Goal: Information Seeking & Learning: Find specific fact

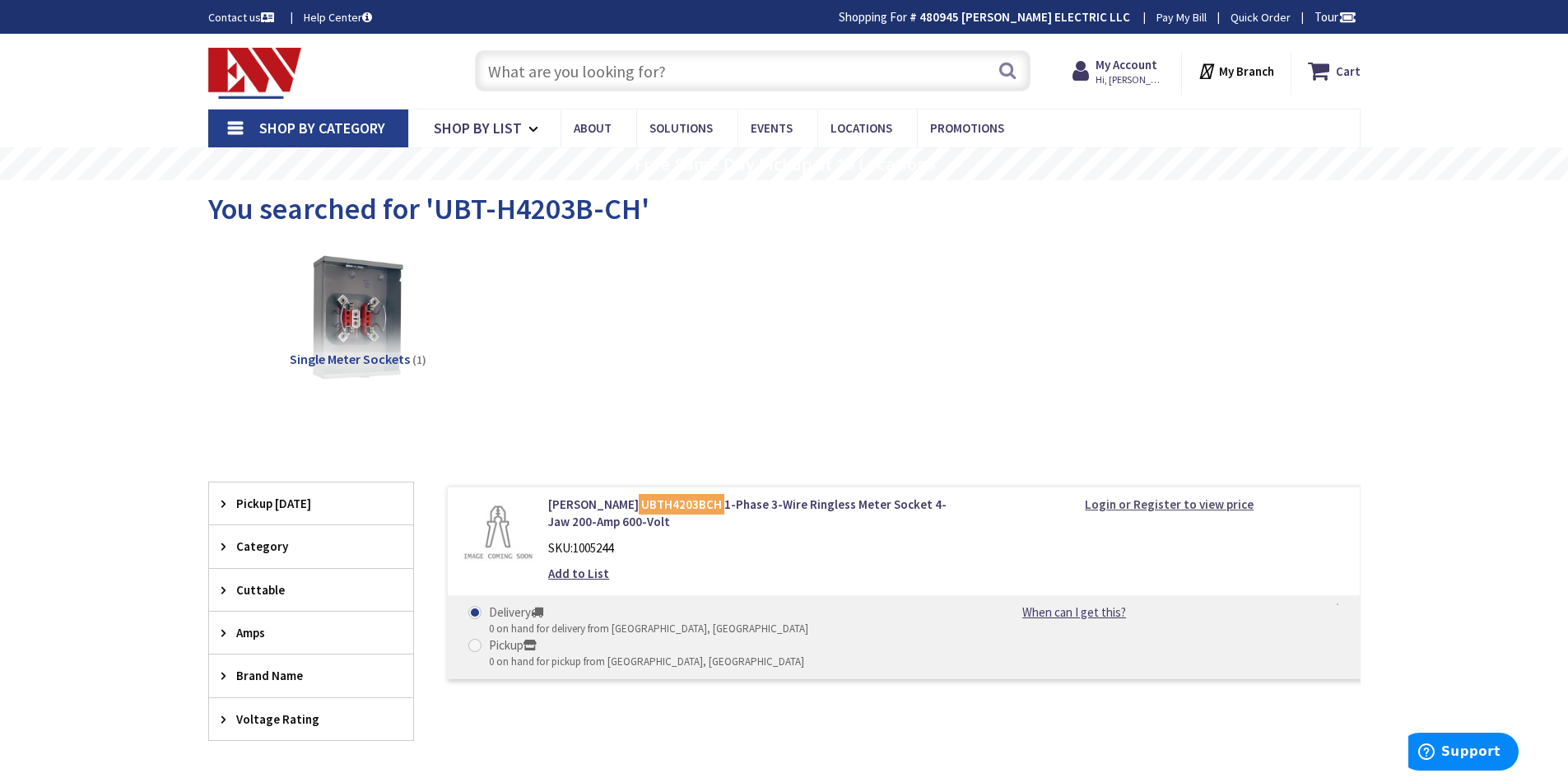
click at [1131, 501] on strong "Login or Register to view price" at bounding box center [1170, 504] width 169 height 16
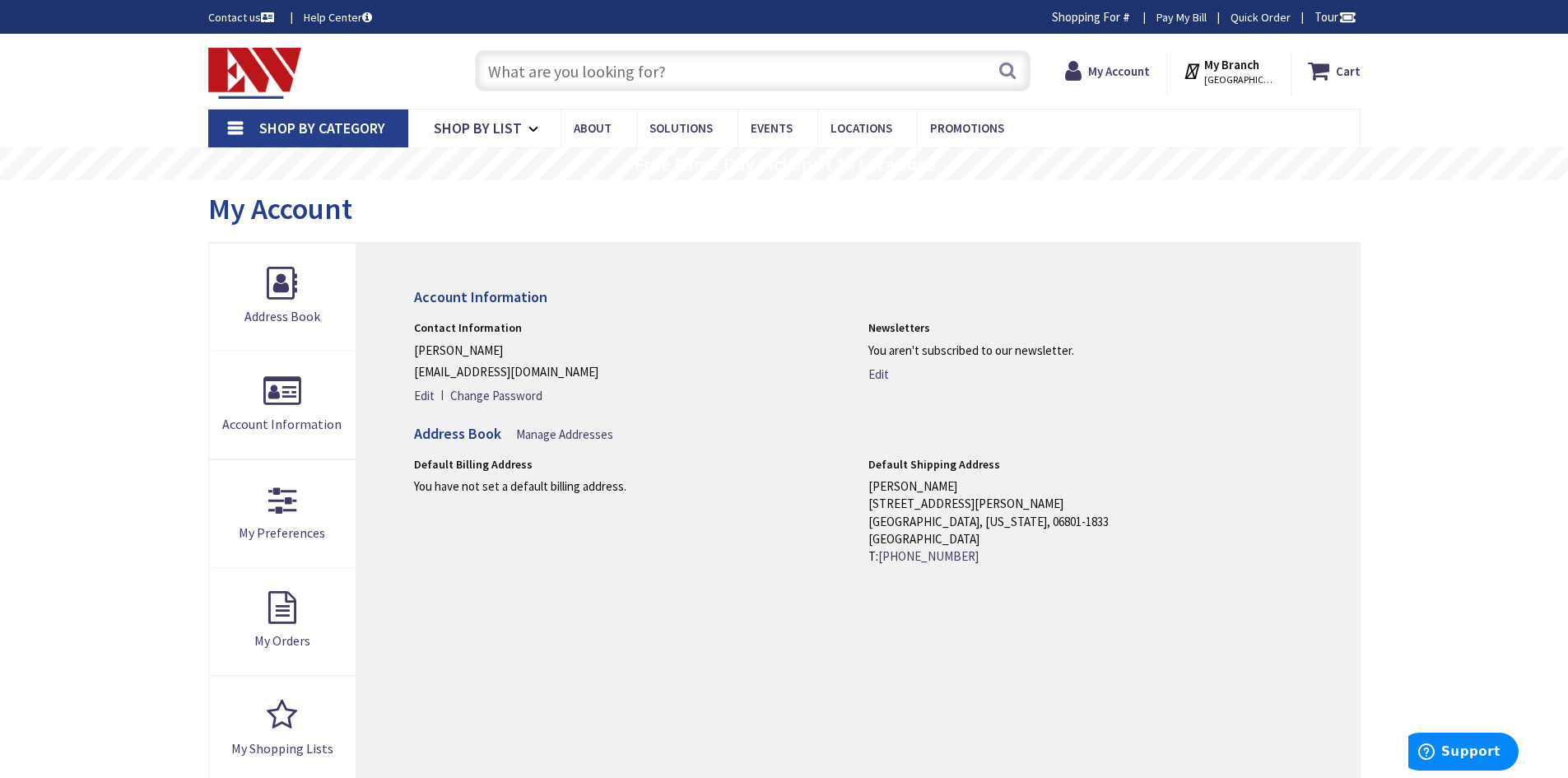
click at [557, 75] on input "text" at bounding box center [753, 70] width 556 height 41
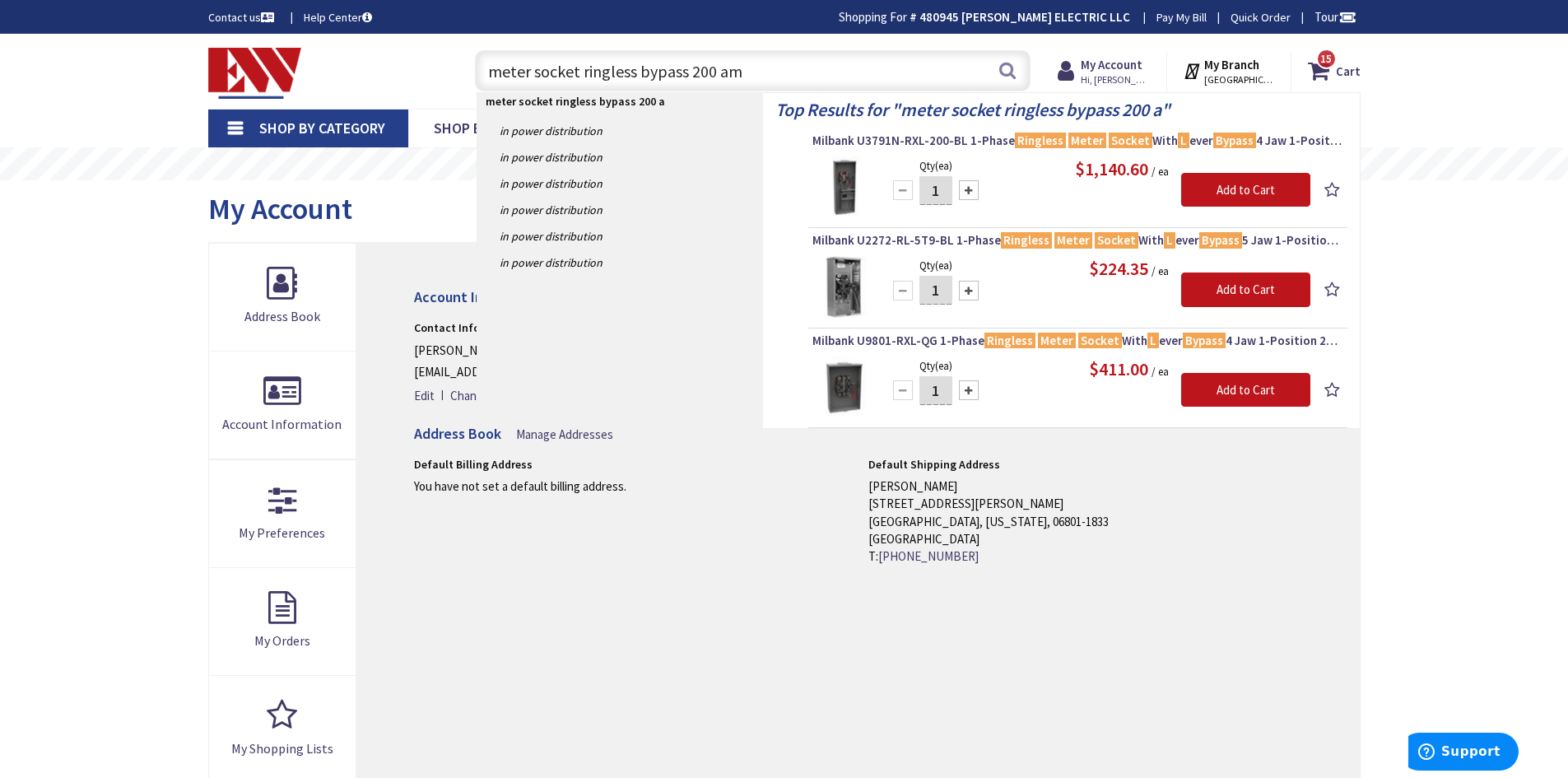
type input "meter socket ringless bypass 200 amp"
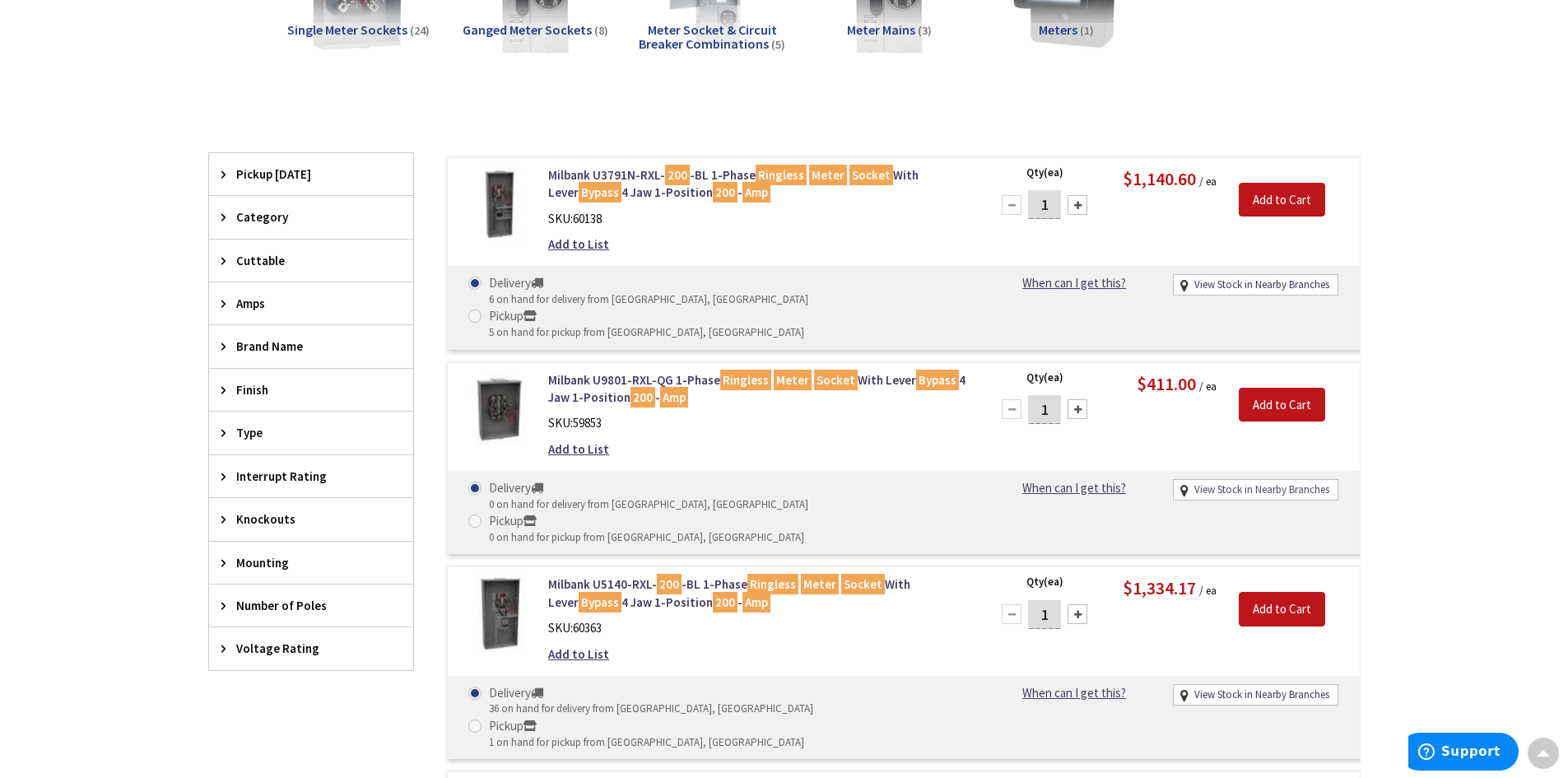
click at [1273, 482] on link "View Stock in Nearby Branches" at bounding box center [1262, 490] width 135 height 16
select select "data-availability"
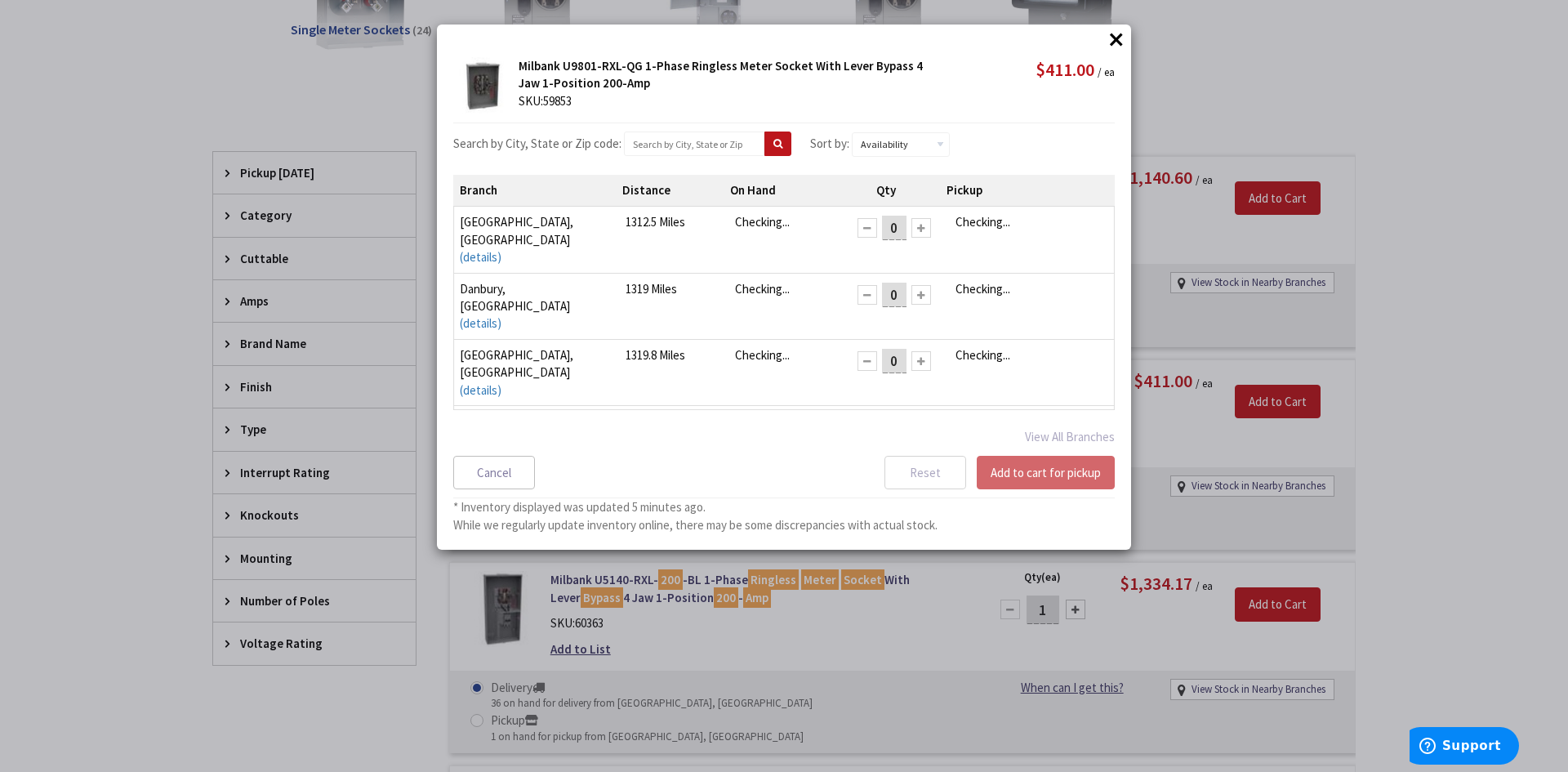
click at [1119, 42] on button "×" at bounding box center [1115, 38] width 24 height 24
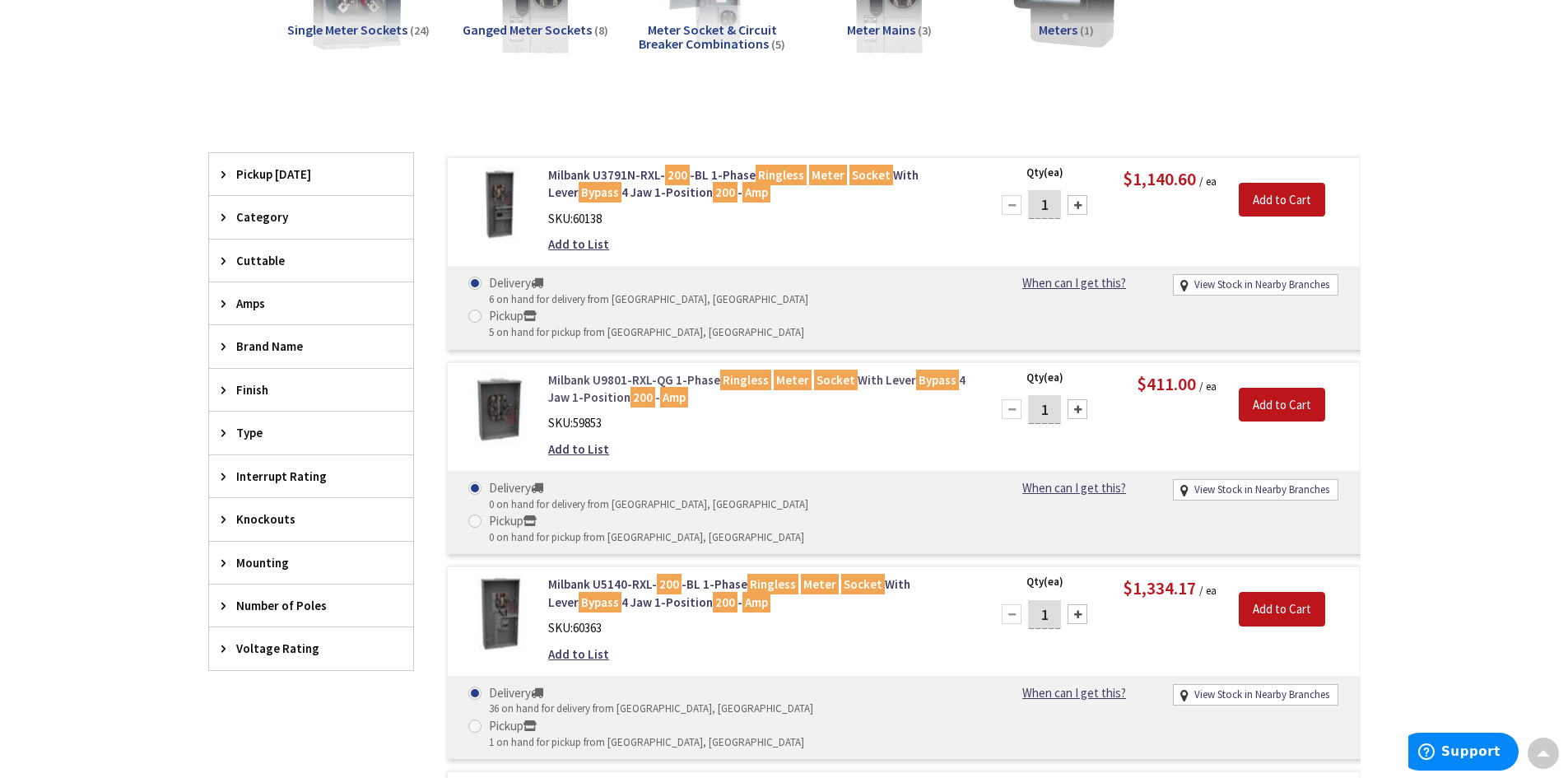
click at [760, 369] on mark "Ringless" at bounding box center [745, 379] width 51 height 21
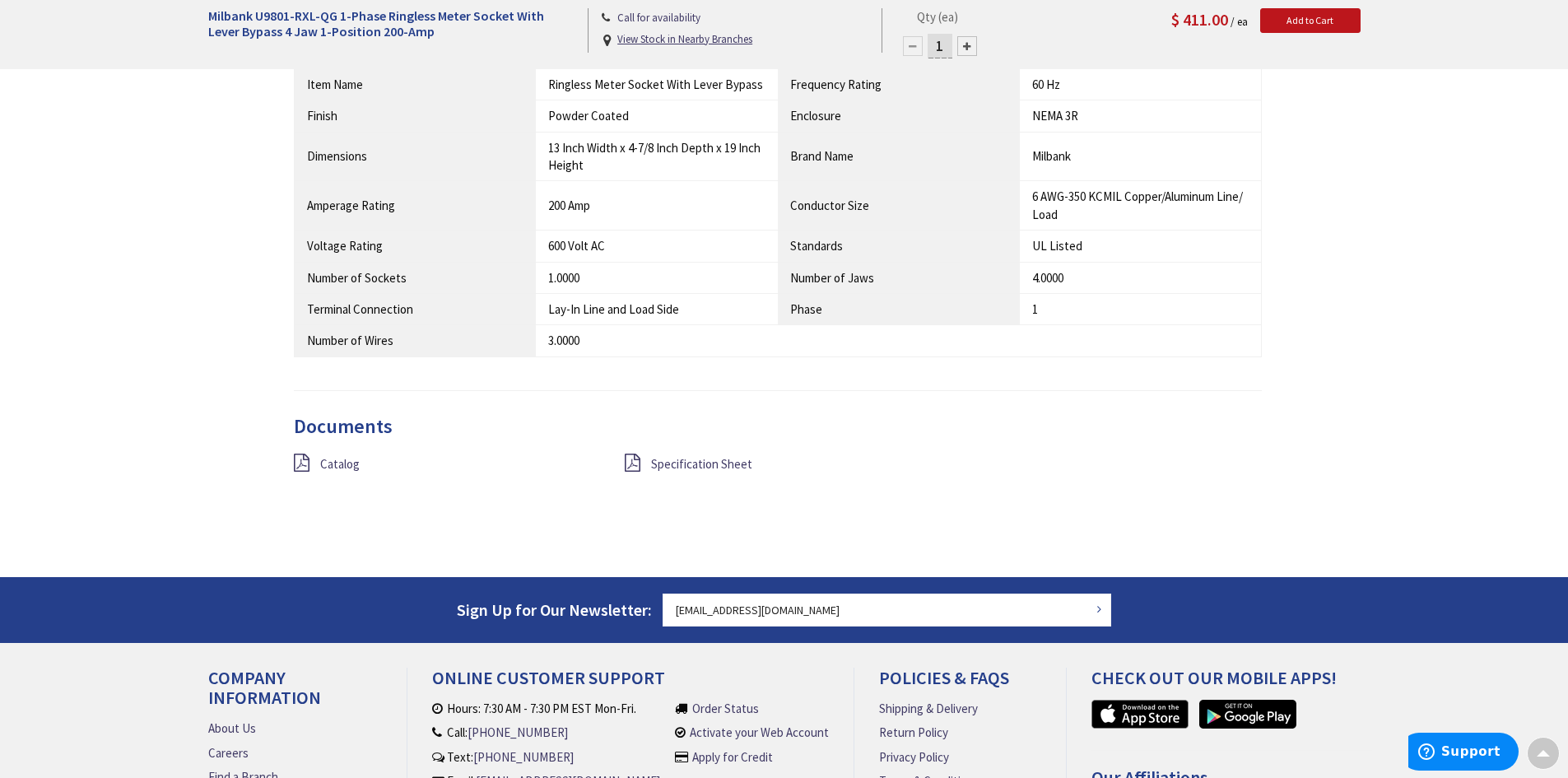
scroll to position [1235, 0]
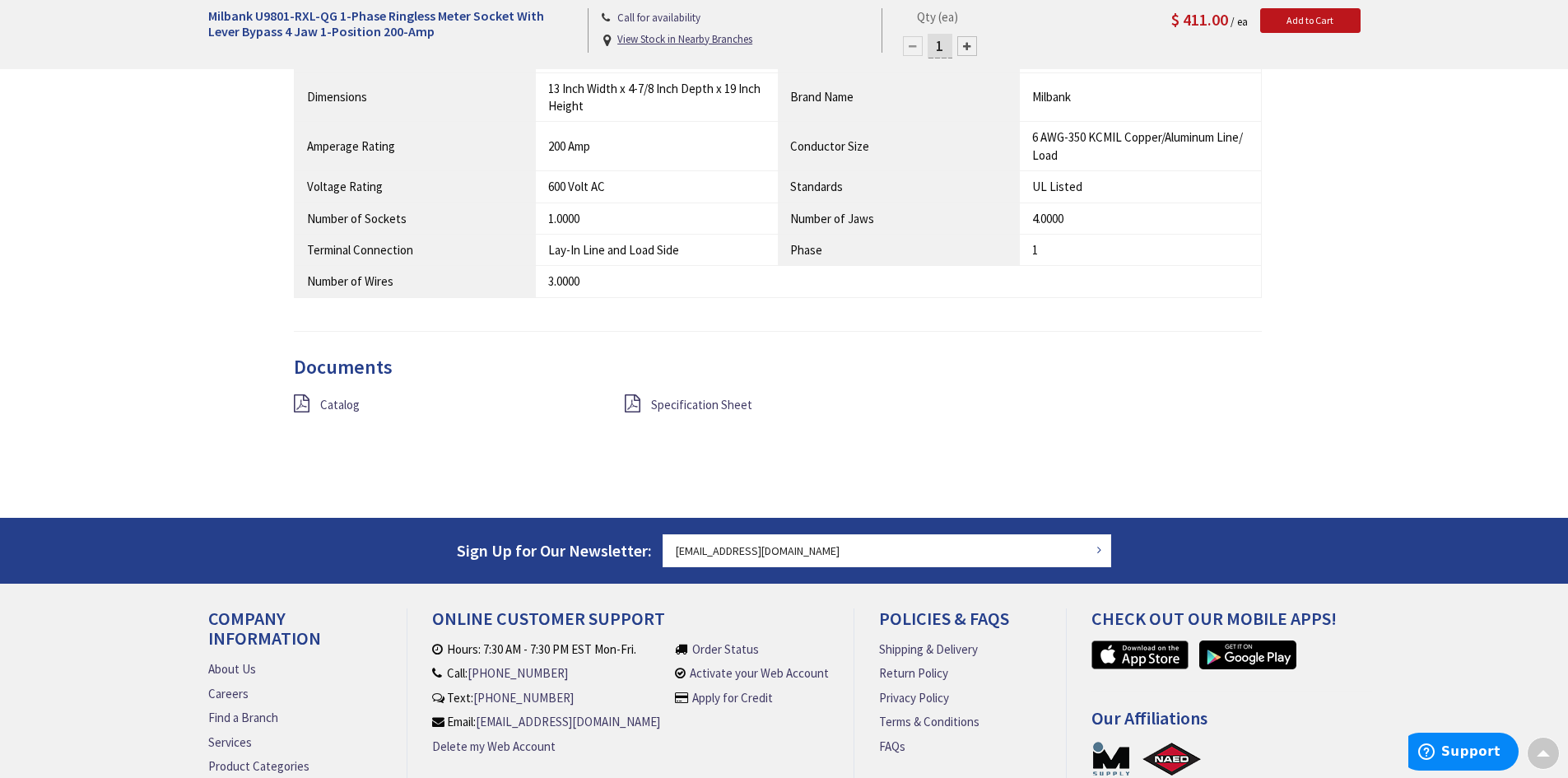
click at [645, 409] on div "Specification Sheet" at bounding box center [778, 404] width 331 height 21
click at [700, 406] on span "Specification Sheet" at bounding box center [702, 404] width 101 height 16
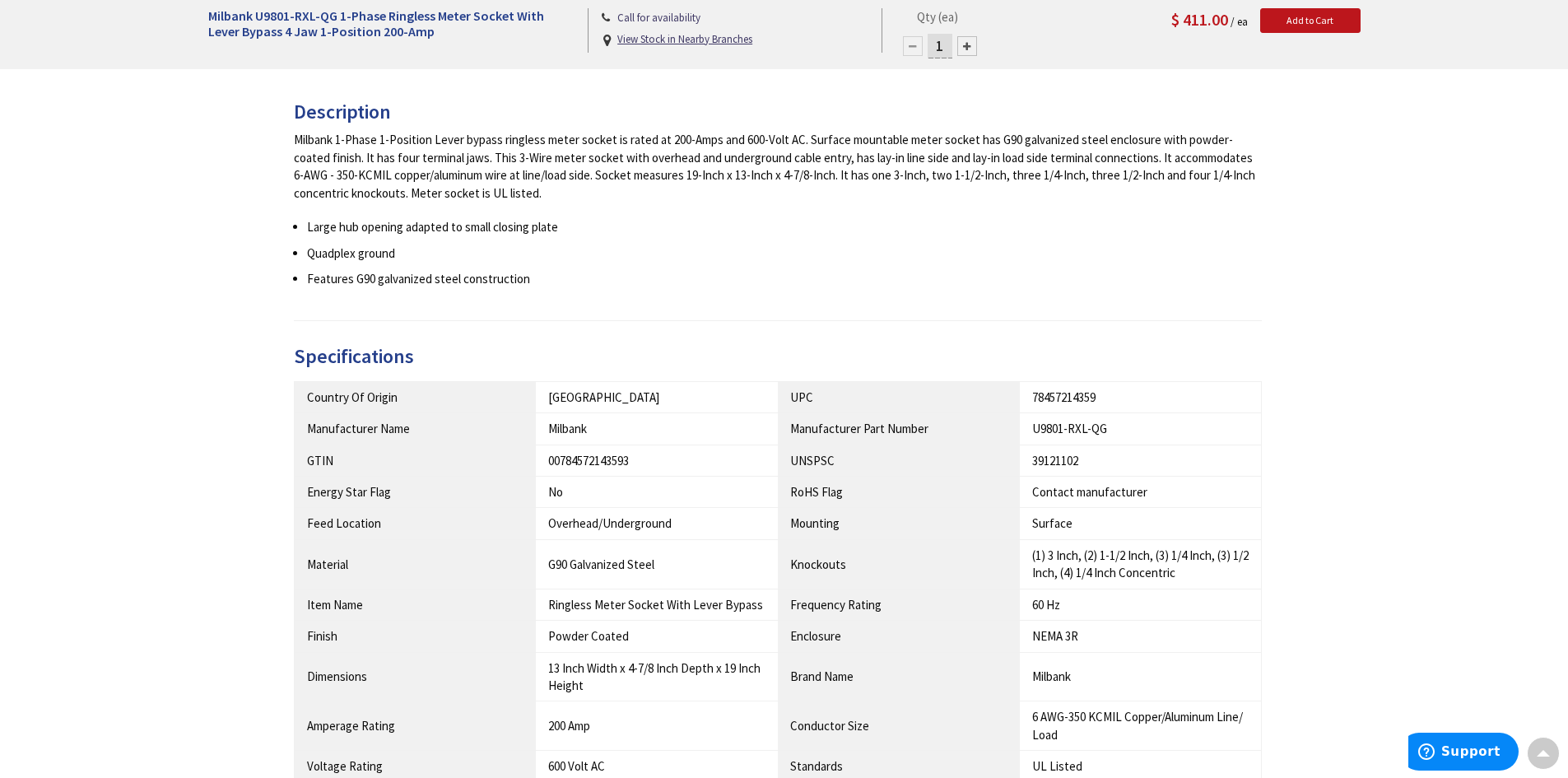
scroll to position [576, 0]
